Goal: Find specific page/section: Find specific page/section

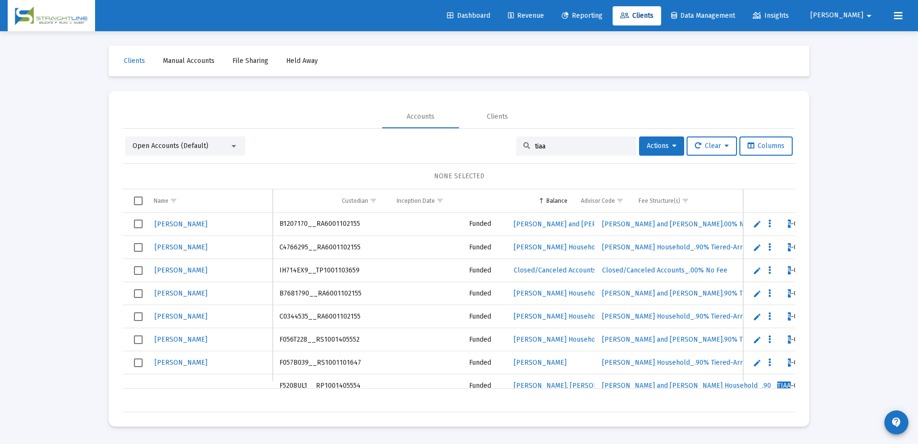
scroll to position [0, 435]
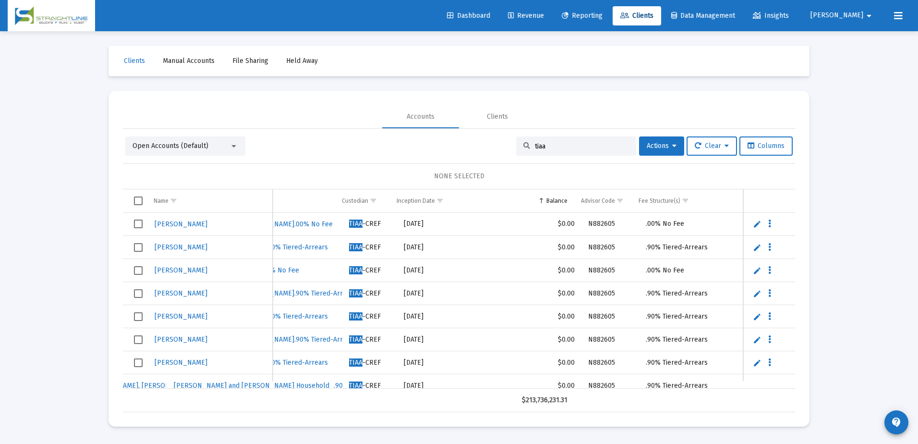
click at [540, 144] on input "tiaa" at bounding box center [582, 146] width 94 height 8
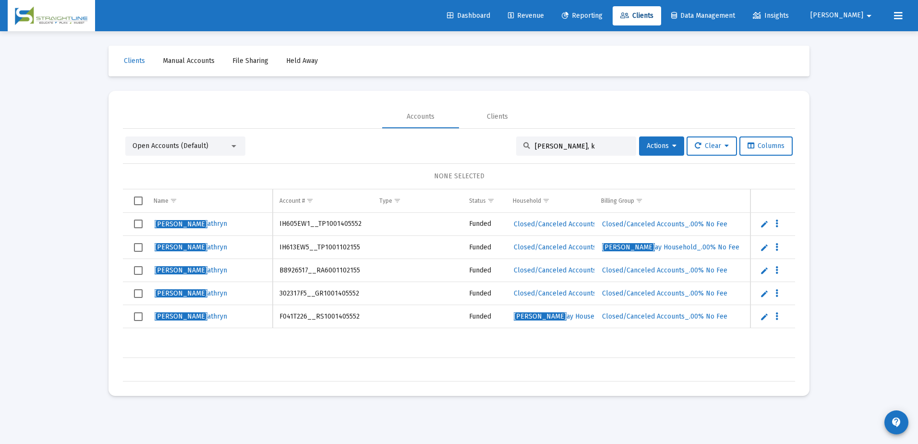
scroll to position [0, 62]
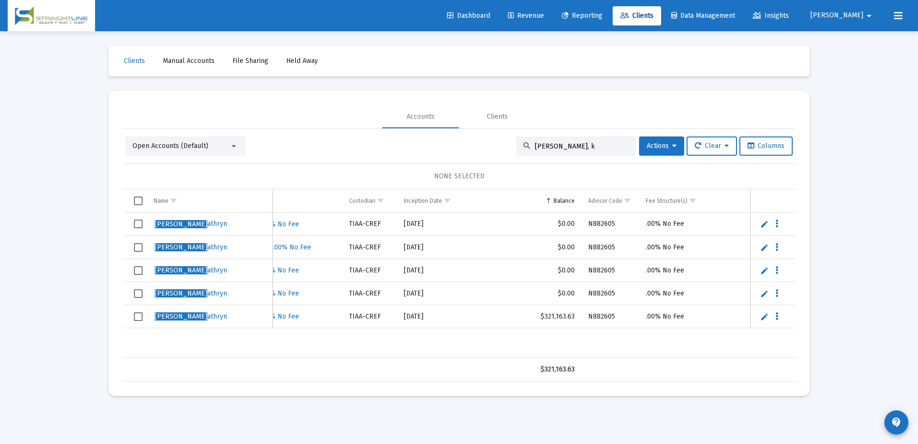
type input "[PERSON_NAME], k"
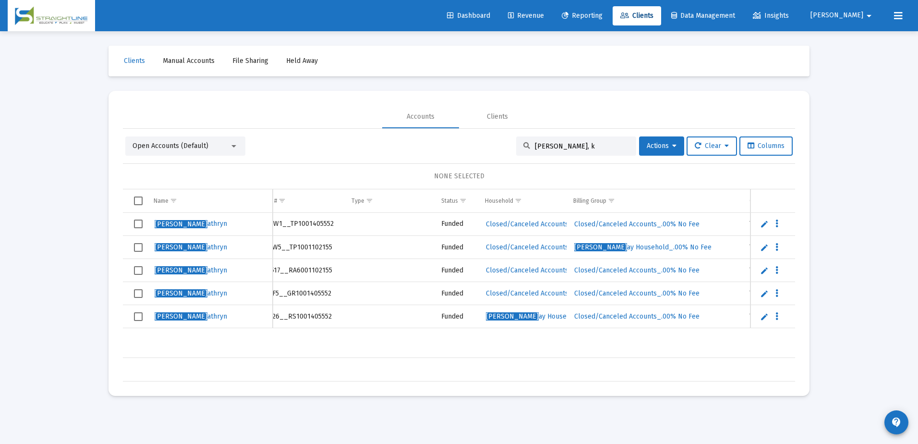
scroll to position [0, 0]
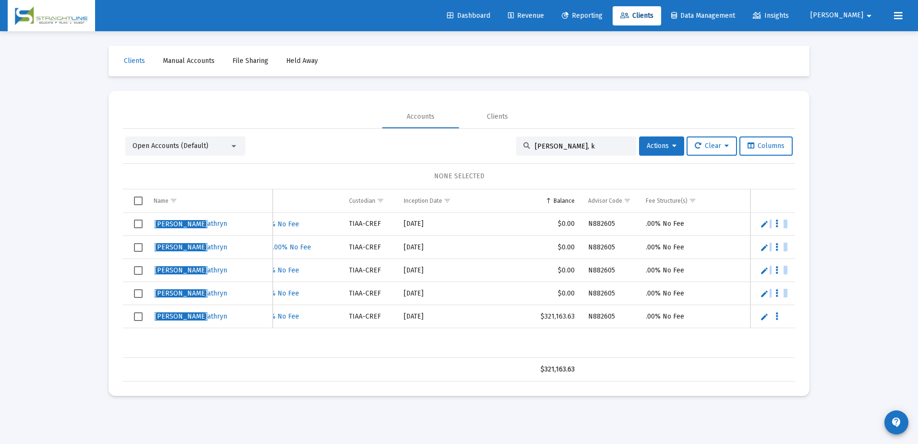
drag, startPoint x: 688, startPoint y: 316, endPoint x: 133, endPoint y: 311, distance: 555.0
click at [133, 311] on div "Barber, K athryn IH605EW1__TP1001405552 Funded Closed/Canceled Accounts Closed/…" at bounding box center [459, 285] width 672 height 145
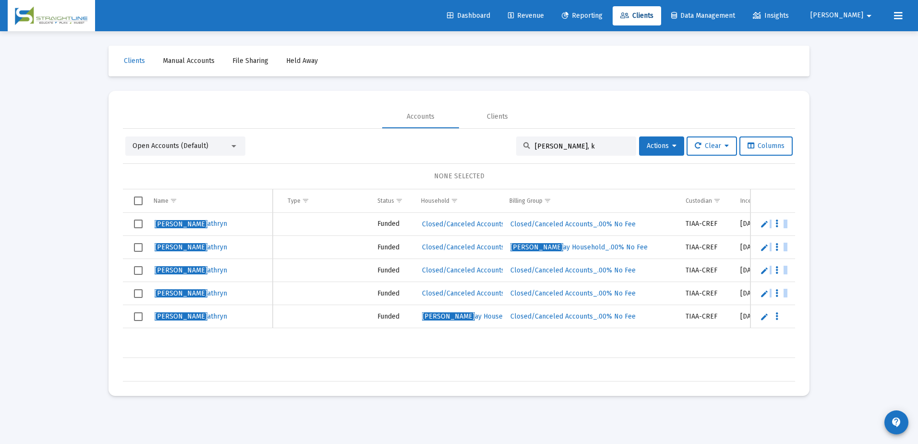
scroll to position [0, 40]
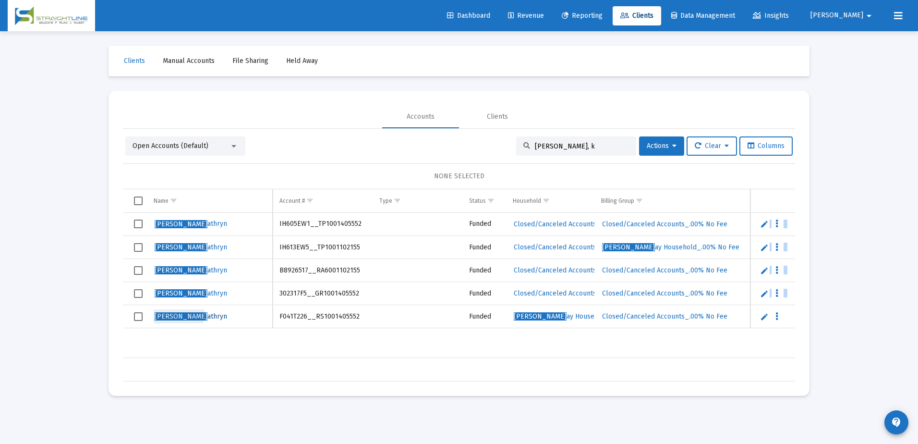
click at [171, 313] on span "[PERSON_NAME]" at bounding box center [181, 316] width 53 height 8
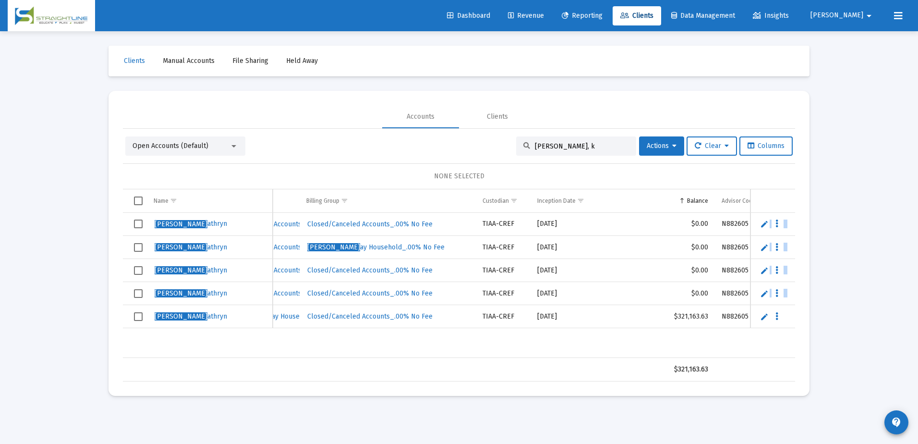
scroll to position [0, 297]
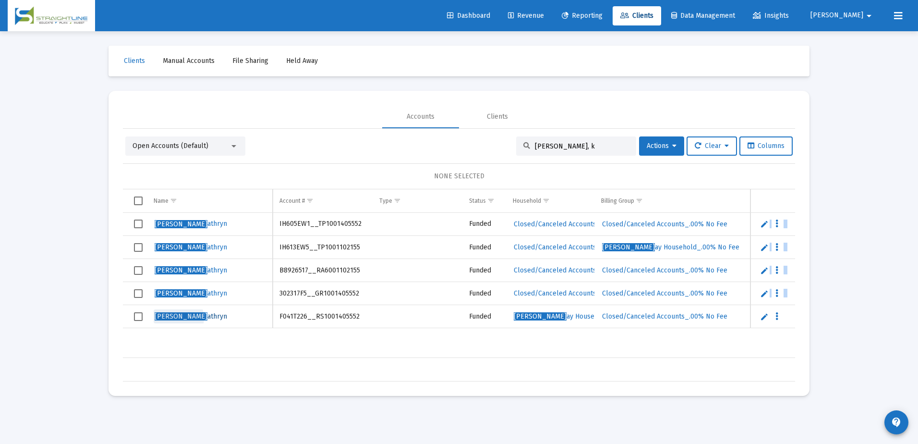
click at [177, 318] on span "[PERSON_NAME]" at bounding box center [181, 316] width 53 height 8
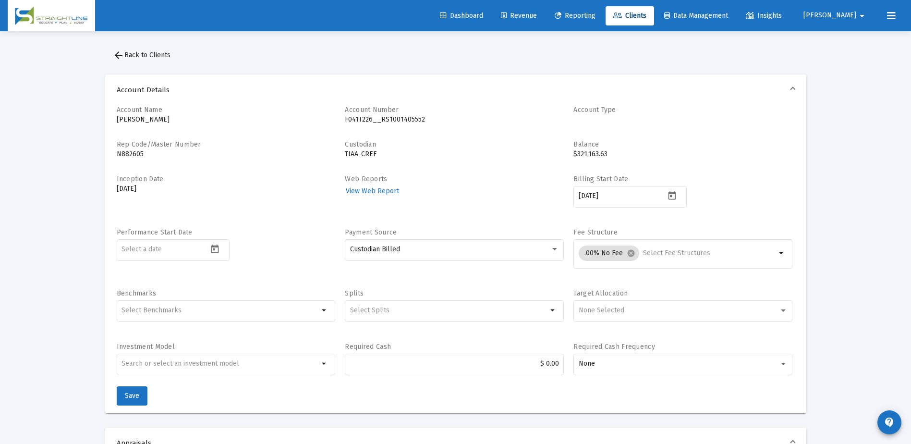
click at [164, 57] on span "arrow_back Back to Clients" at bounding box center [142, 55] width 58 height 8
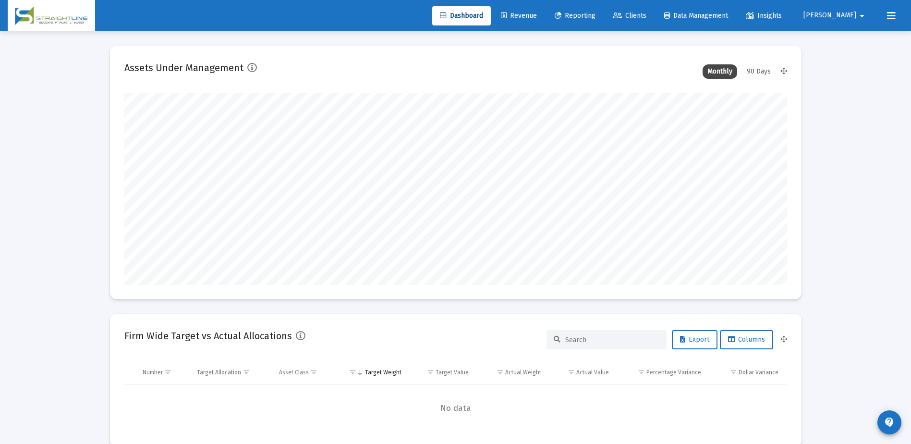
scroll to position [192, 357]
type input "[DATE]"
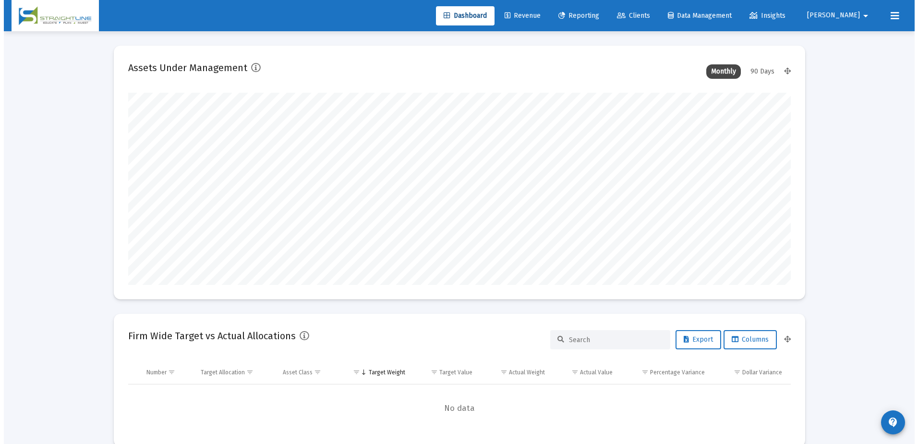
scroll to position [192, 310]
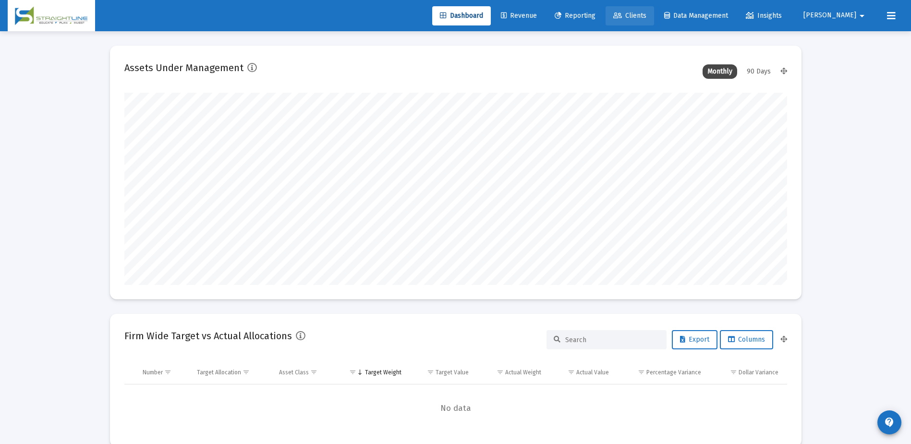
click at [646, 14] on span "Clients" at bounding box center [629, 16] width 33 height 8
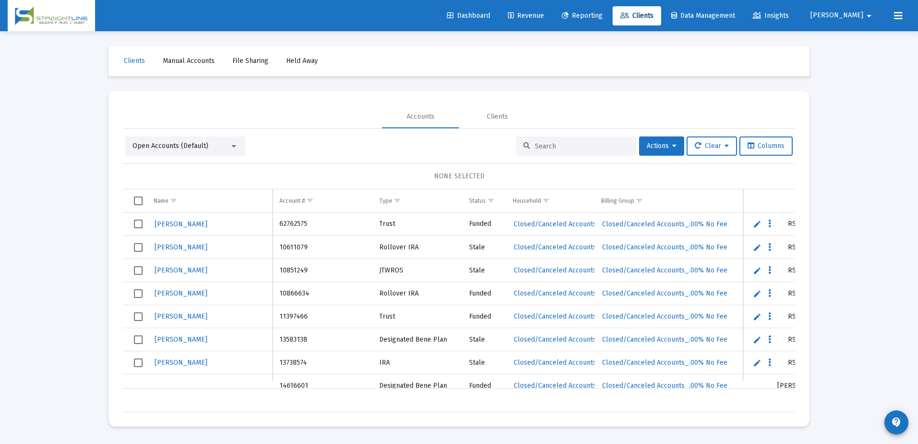
click at [553, 145] on input at bounding box center [582, 146] width 94 height 8
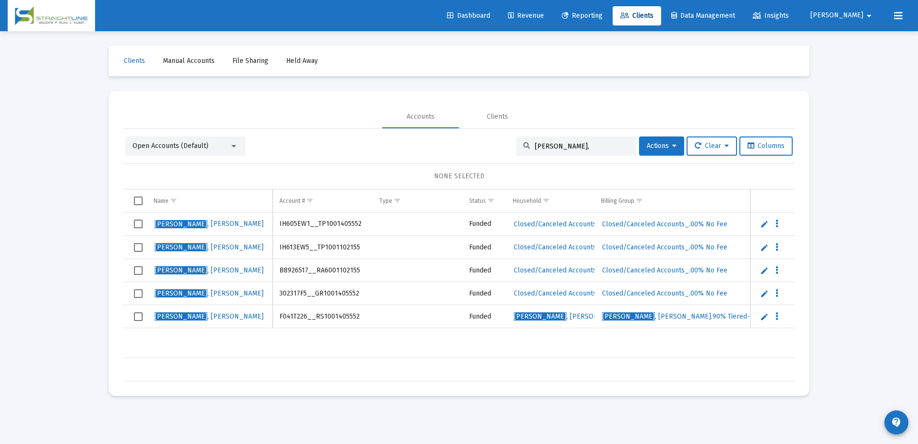
type input "[PERSON_NAME], k"
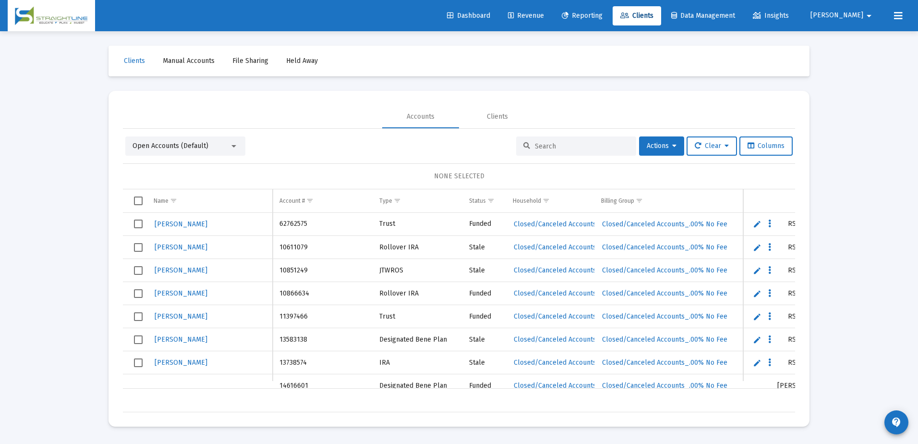
click at [541, 145] on input at bounding box center [582, 146] width 94 height 8
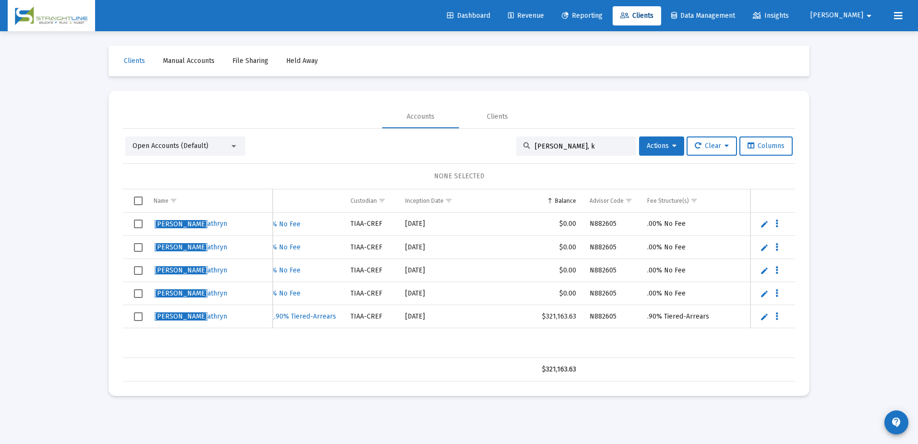
scroll to position [0, 428]
type input "[PERSON_NAME], k"
